Goal: Navigation & Orientation: Find specific page/section

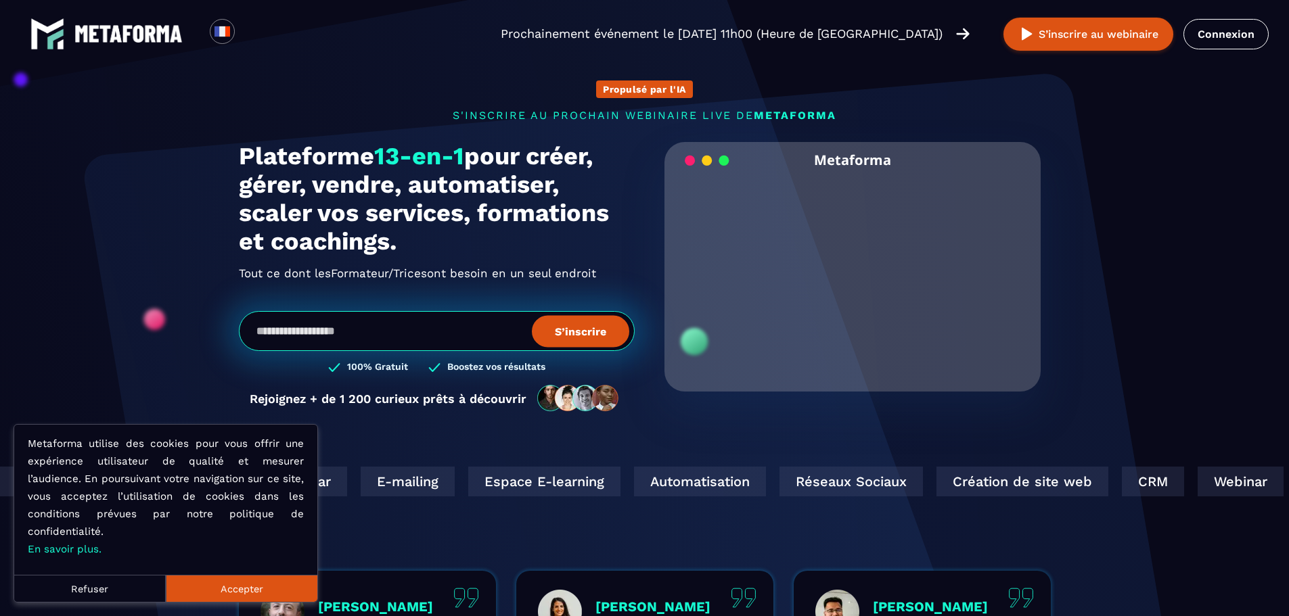
click at [293, 576] on button "Accepter" at bounding box center [242, 588] width 152 height 27
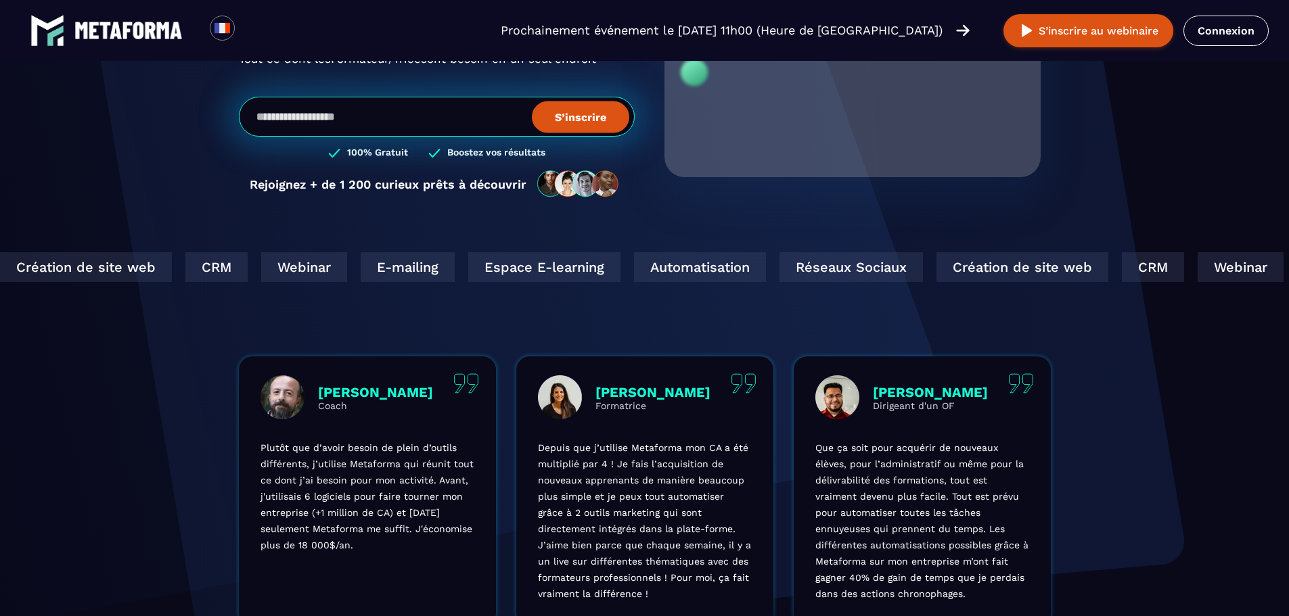
scroll to position [338, 0]
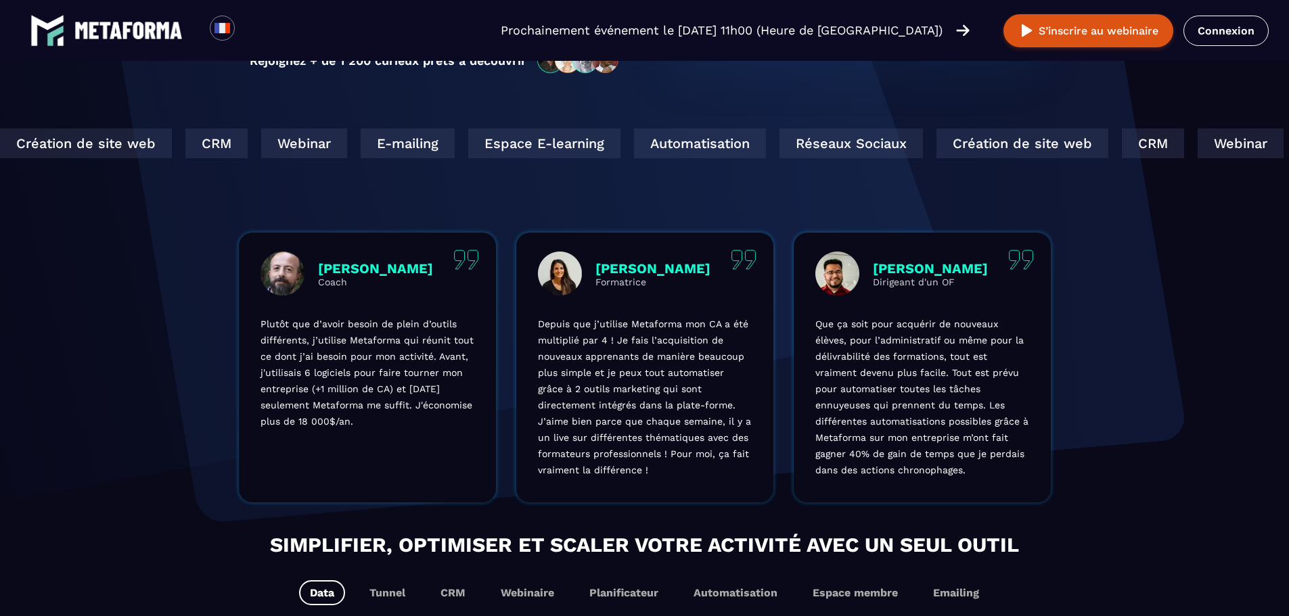
drag, startPoint x: 681, startPoint y: 295, endPoint x: 1126, endPoint y: 388, distance: 454.7
click at [1126, 388] on section "Propulsé par l'IA s'inscrire au prochain webinaire live de METAFORMA Prochainem…" at bounding box center [644, 96] width 1289 height 868
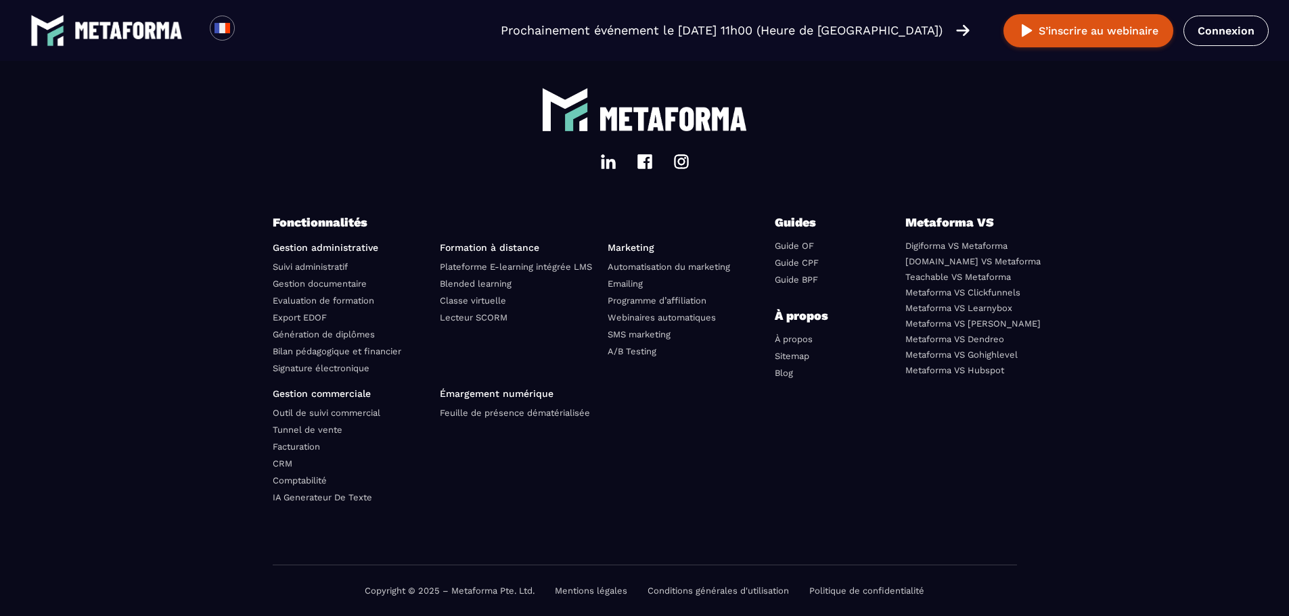
scroll to position [4655, 0]
click at [603, 588] on link "Mentions légales" at bounding box center [591, 591] width 72 height 10
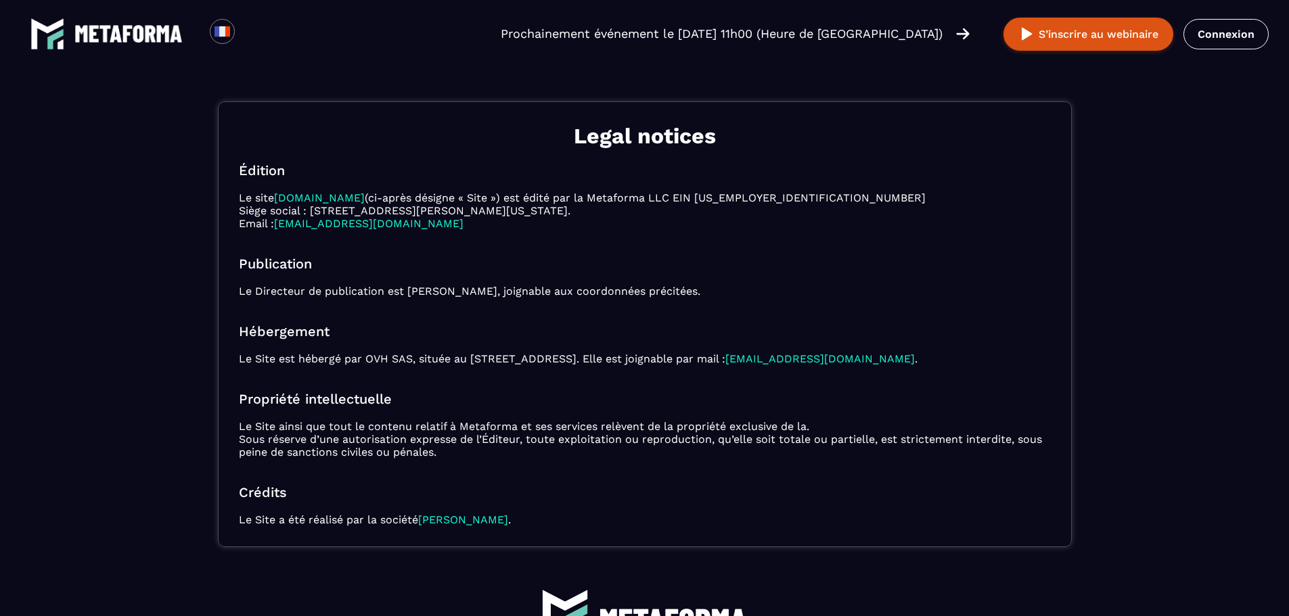
click at [110, 24] on link at bounding box center [106, 34] width 152 height 34
